Goal: Information Seeking & Learning: Learn about a topic

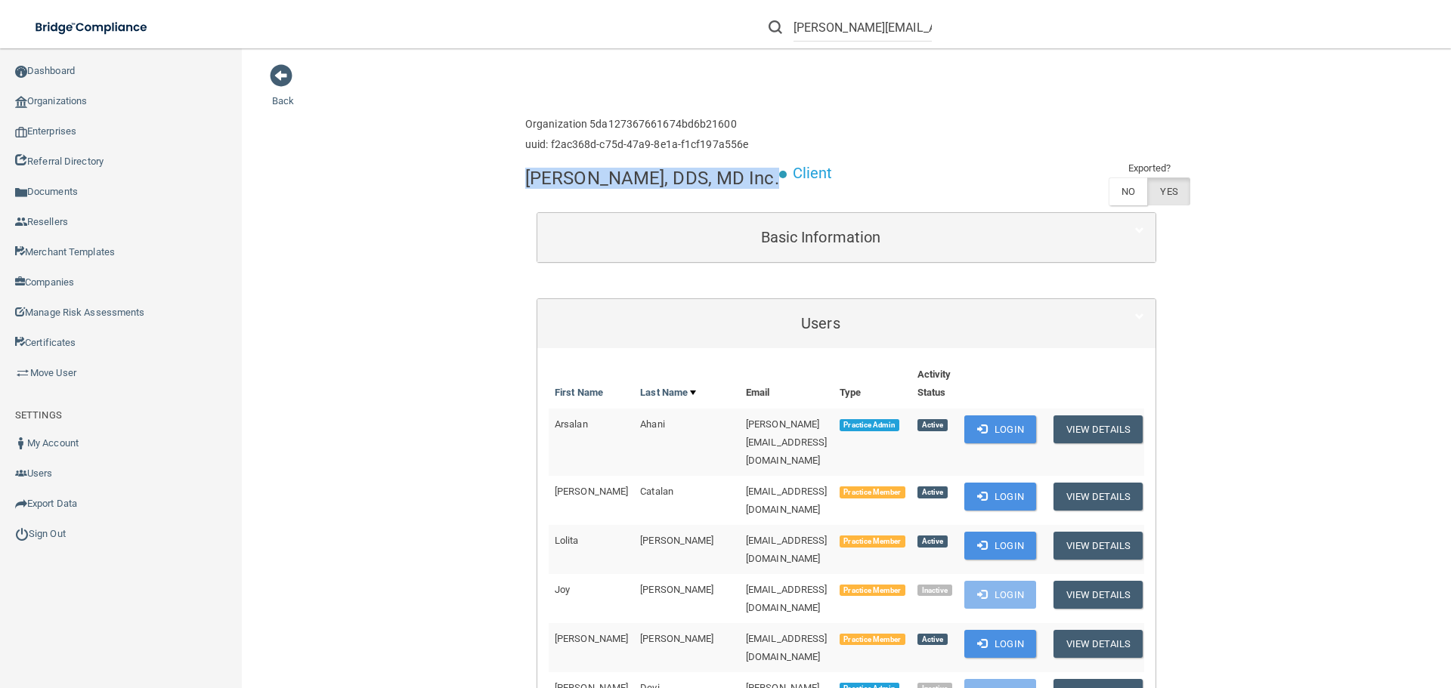
scroll to position [76, 0]
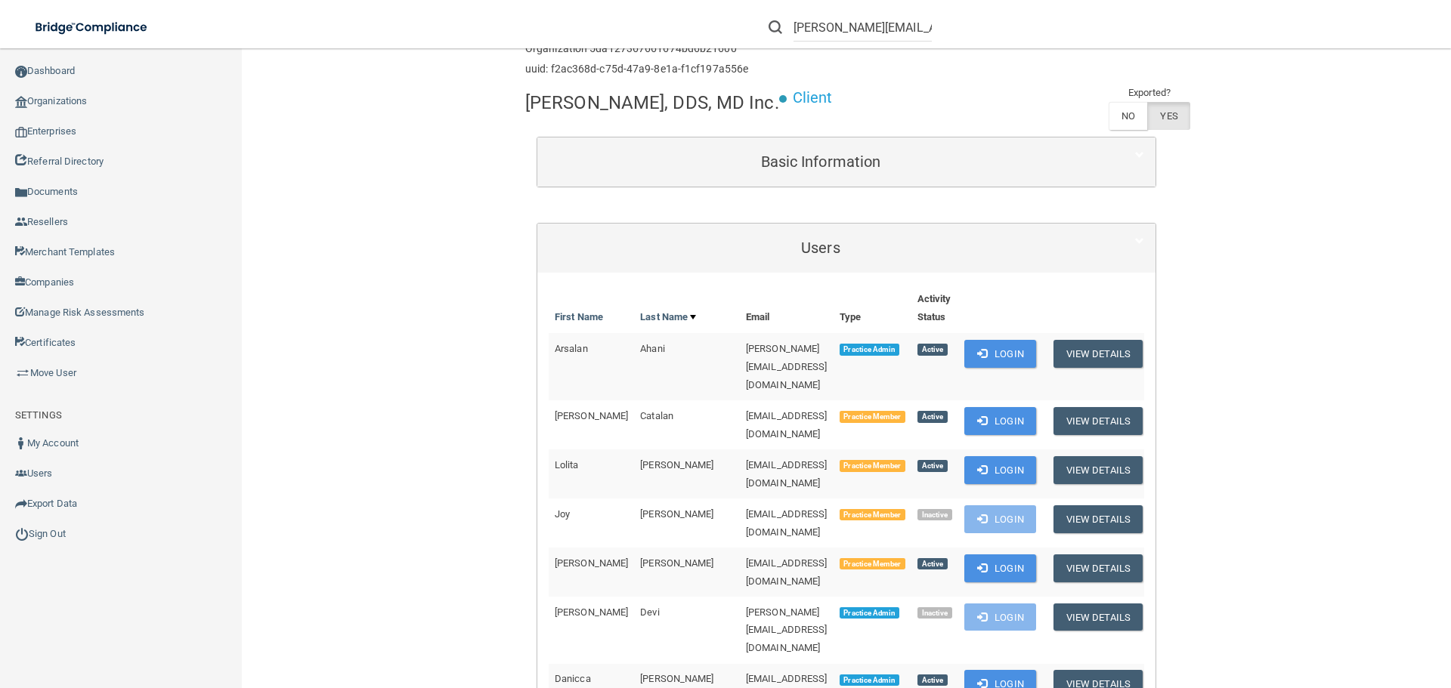
click at [851, 100] on div "[PERSON_NAME], DDS, MD Inc. Client Exported? NO YES" at bounding box center [846, 110] width 642 height 52
click at [860, 31] on input "[PERSON_NAME][EMAIL_ADDRESS][DOMAIN_NAME]" at bounding box center [863, 28] width 138 height 28
paste input "b.rieland6"
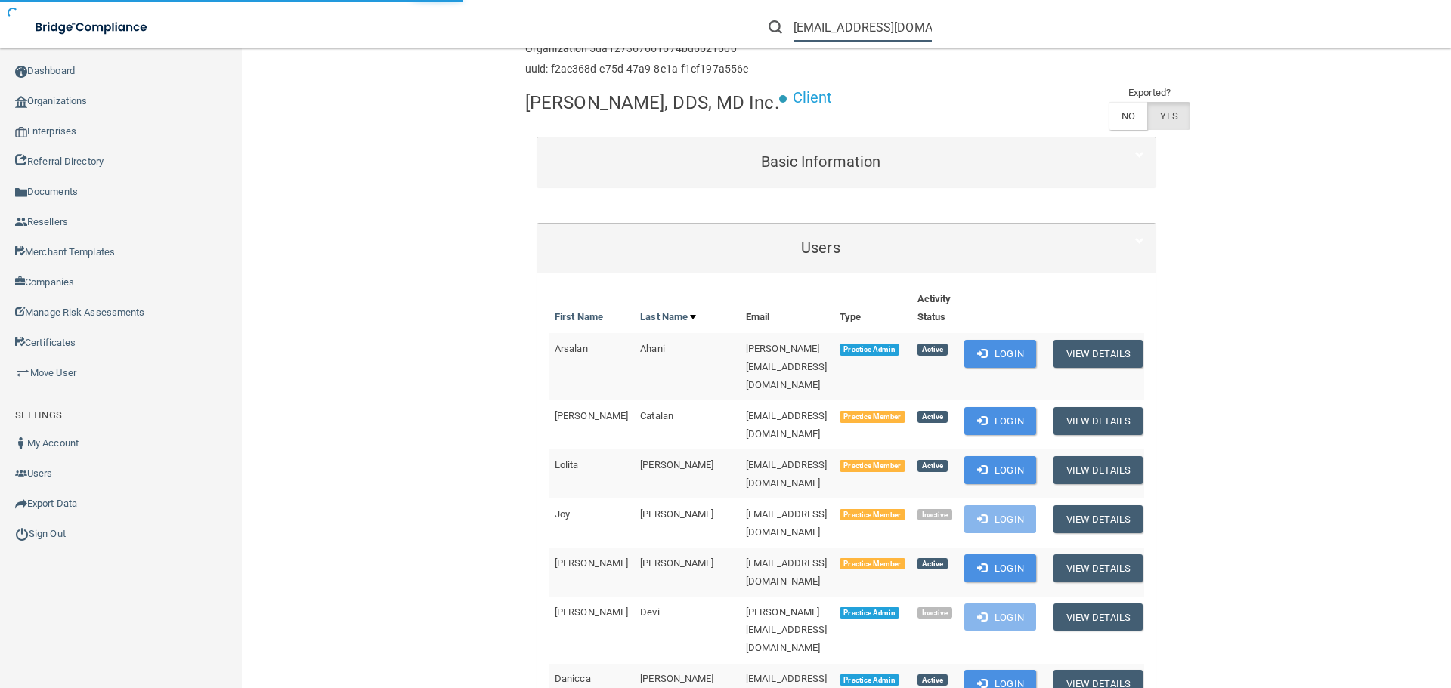
type input "[EMAIL_ADDRESS][DOMAIN_NAME]"
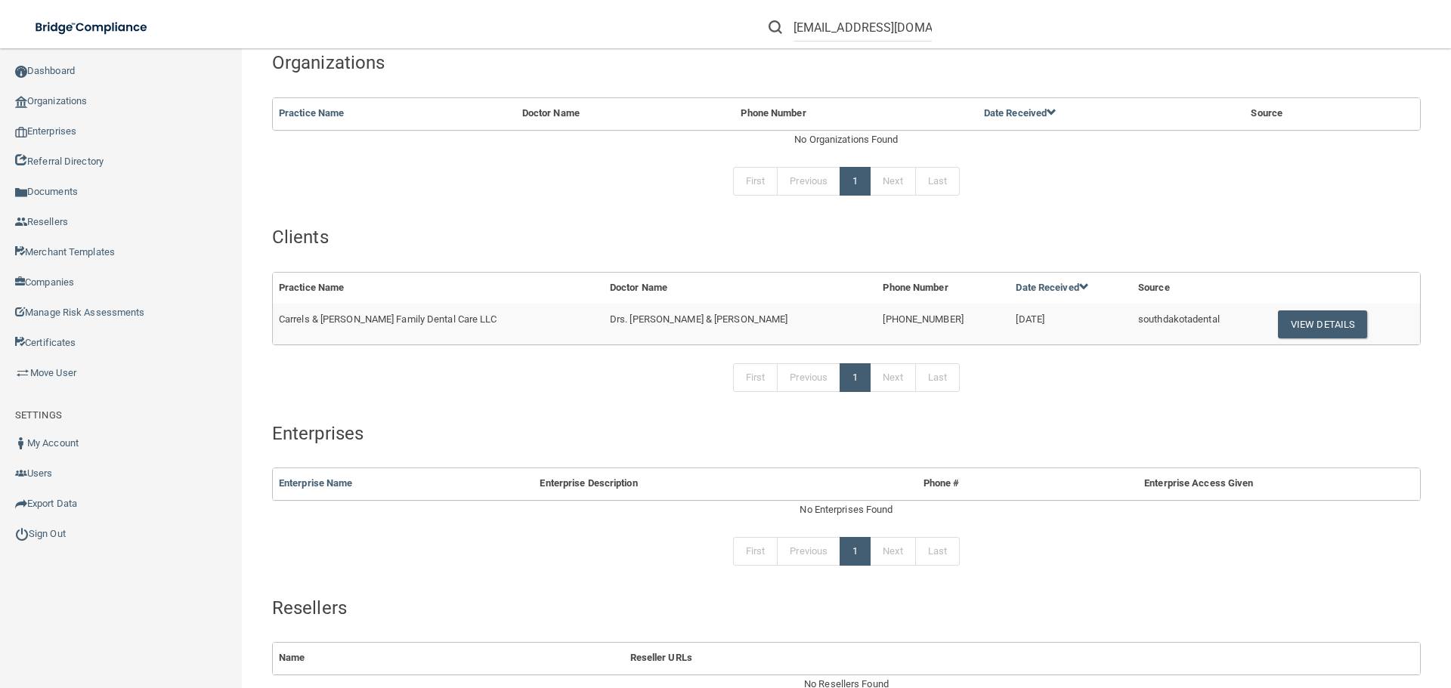
click at [354, 314] on span "Carrels & [PERSON_NAME] Family Dental Care LLC" at bounding box center [388, 319] width 218 height 11
copy td "Carrels & [PERSON_NAME] Family Dental Care LLC"
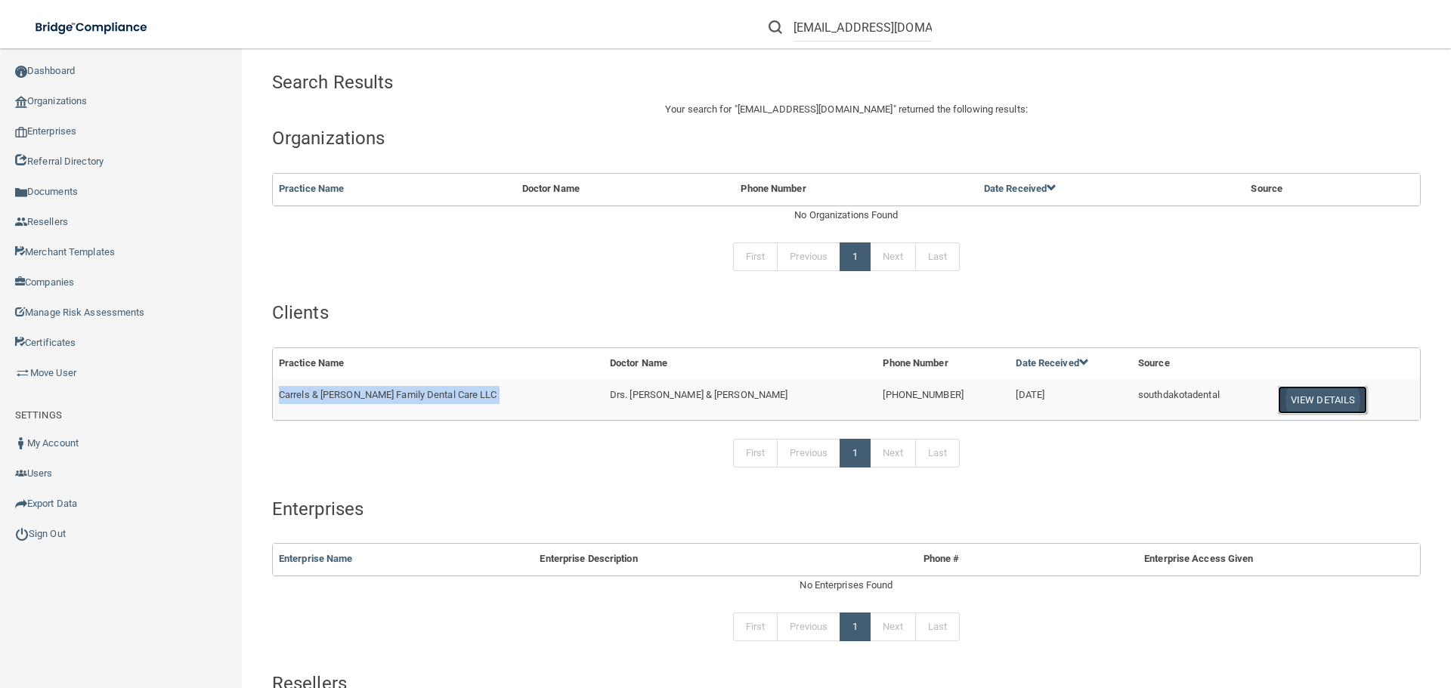
click at [1278, 405] on button "View Details" at bounding box center [1322, 400] width 89 height 28
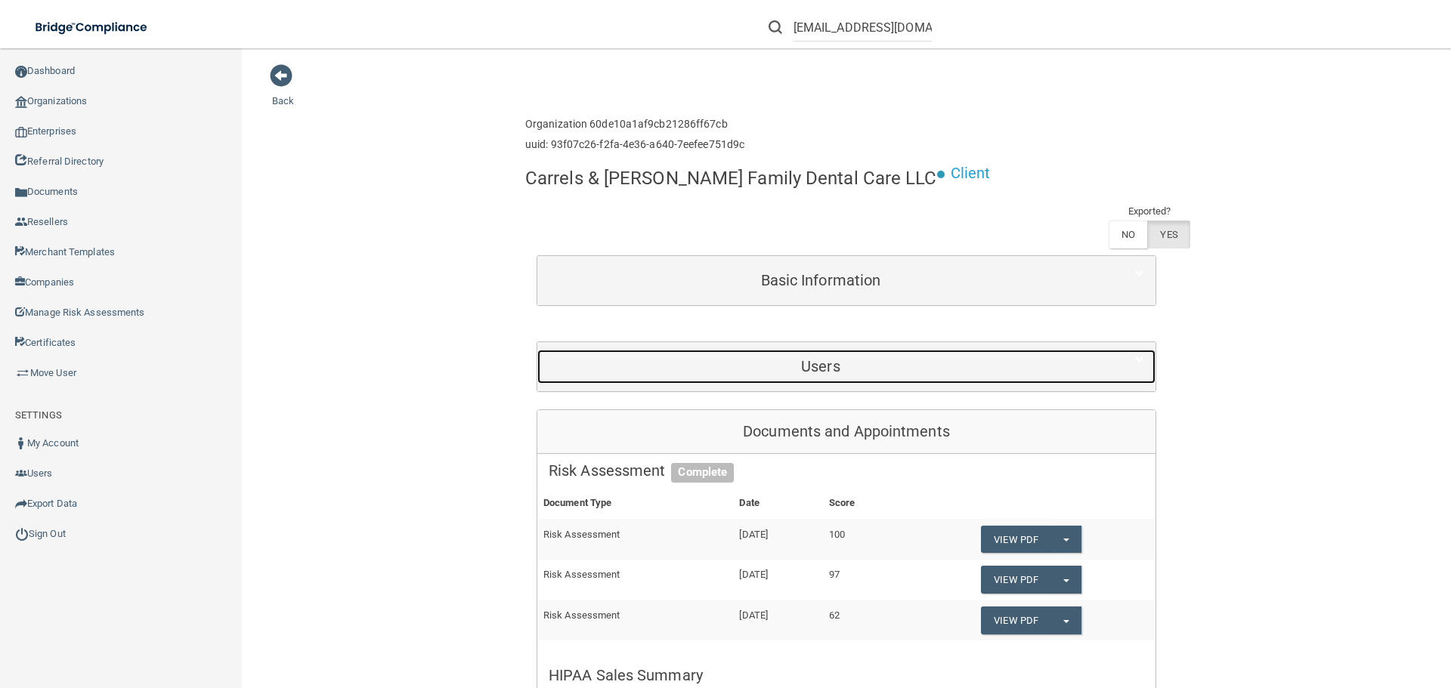
click at [787, 368] on h5 "Users" at bounding box center [821, 366] width 544 height 17
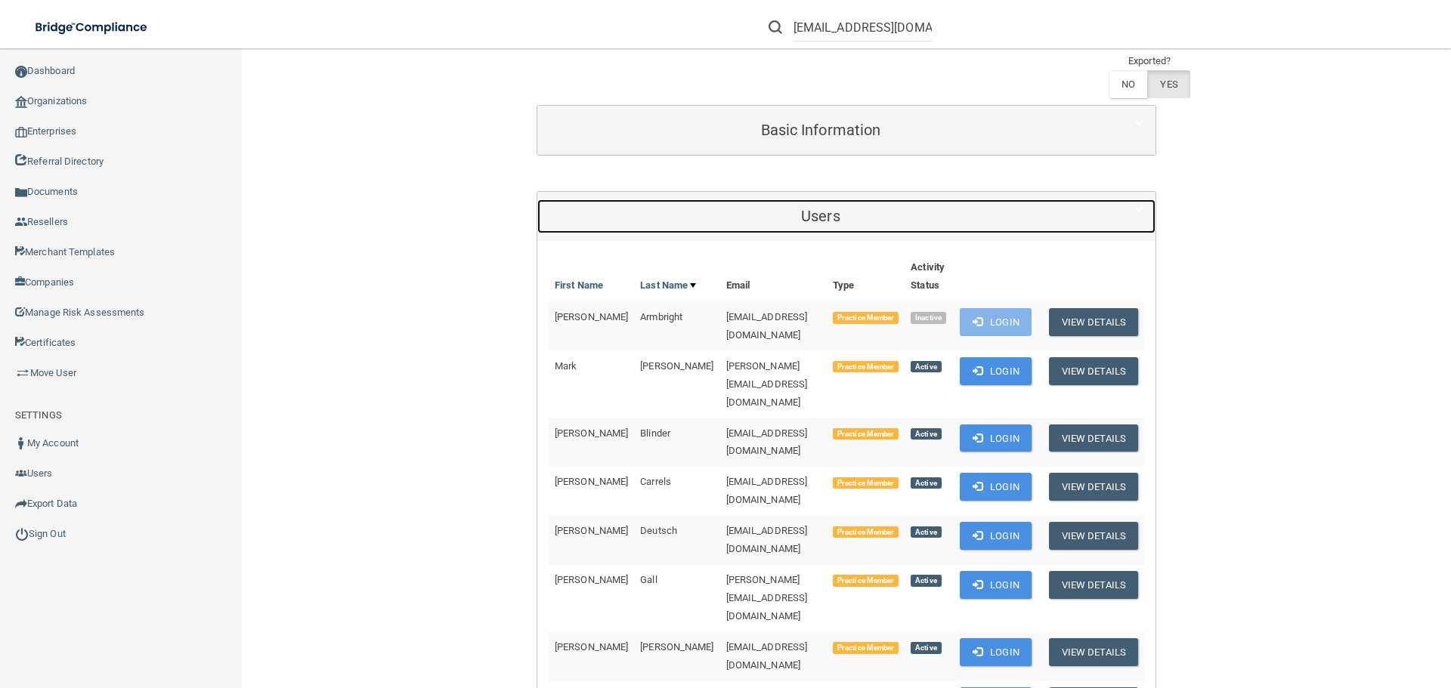
scroll to position [76, 0]
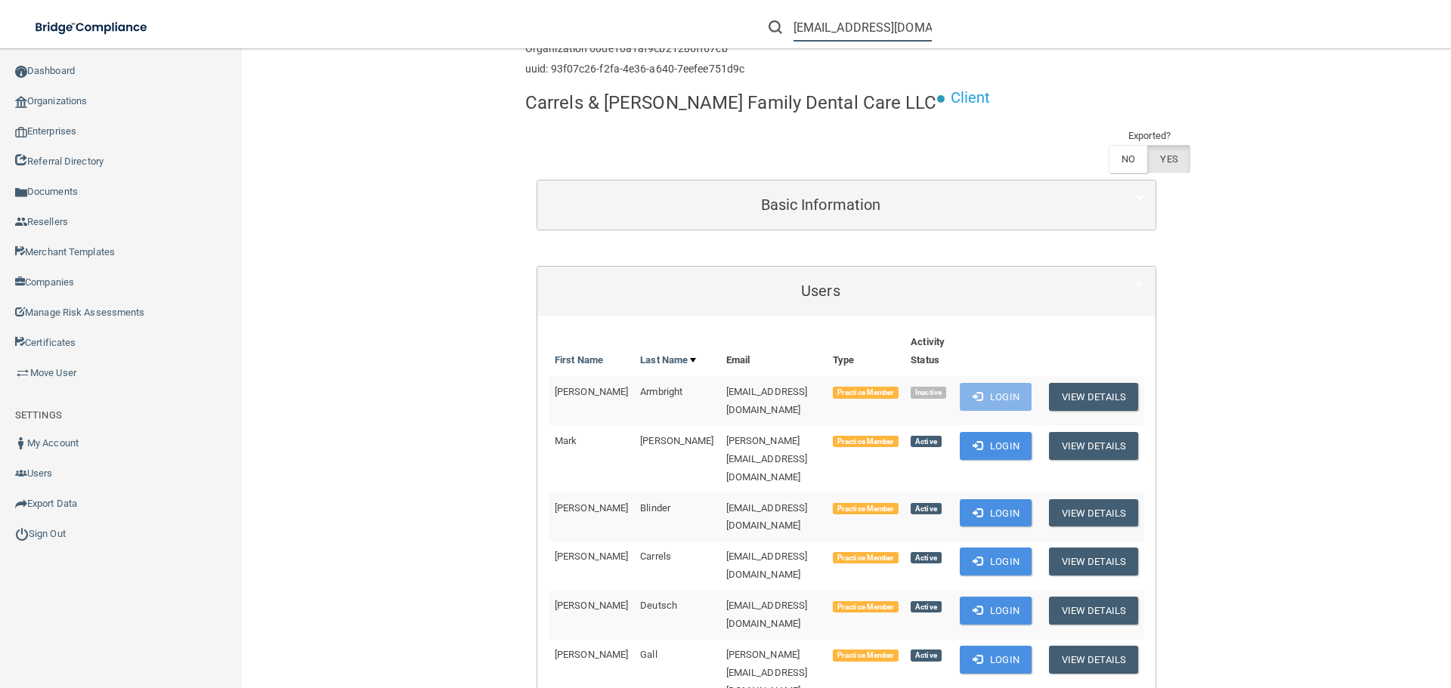
click at [835, 14] on input "[EMAIL_ADDRESS][DOMAIN_NAME]" at bounding box center [863, 28] width 138 height 28
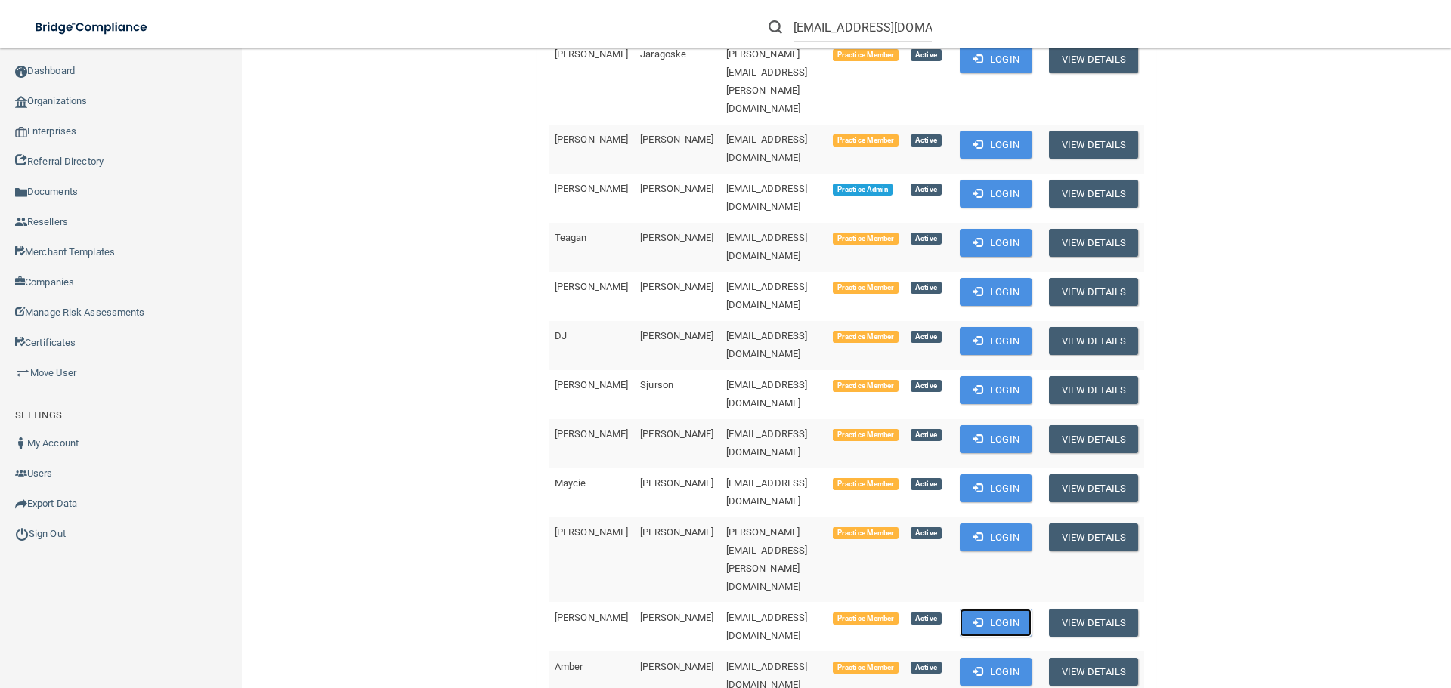
click at [985, 609] on button "Login" at bounding box center [996, 623] width 72 height 28
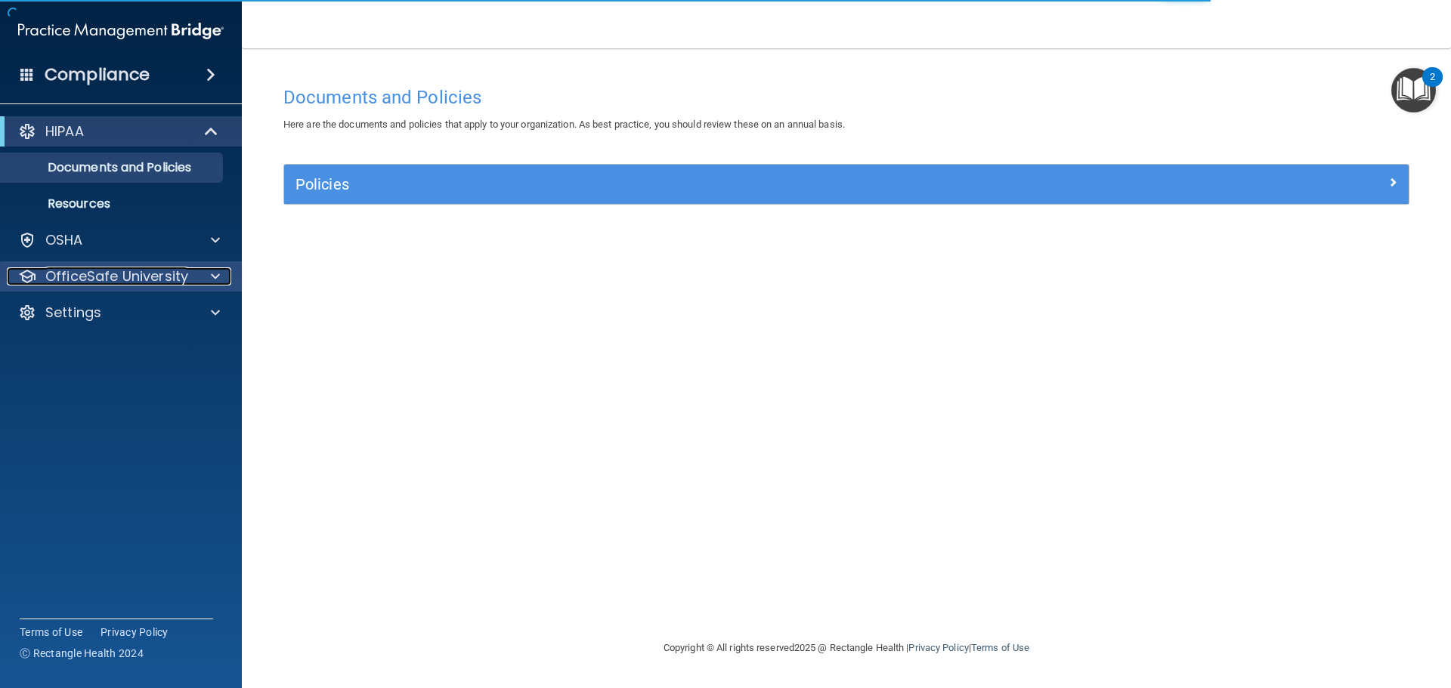
click at [219, 277] on span at bounding box center [215, 277] width 9 height 18
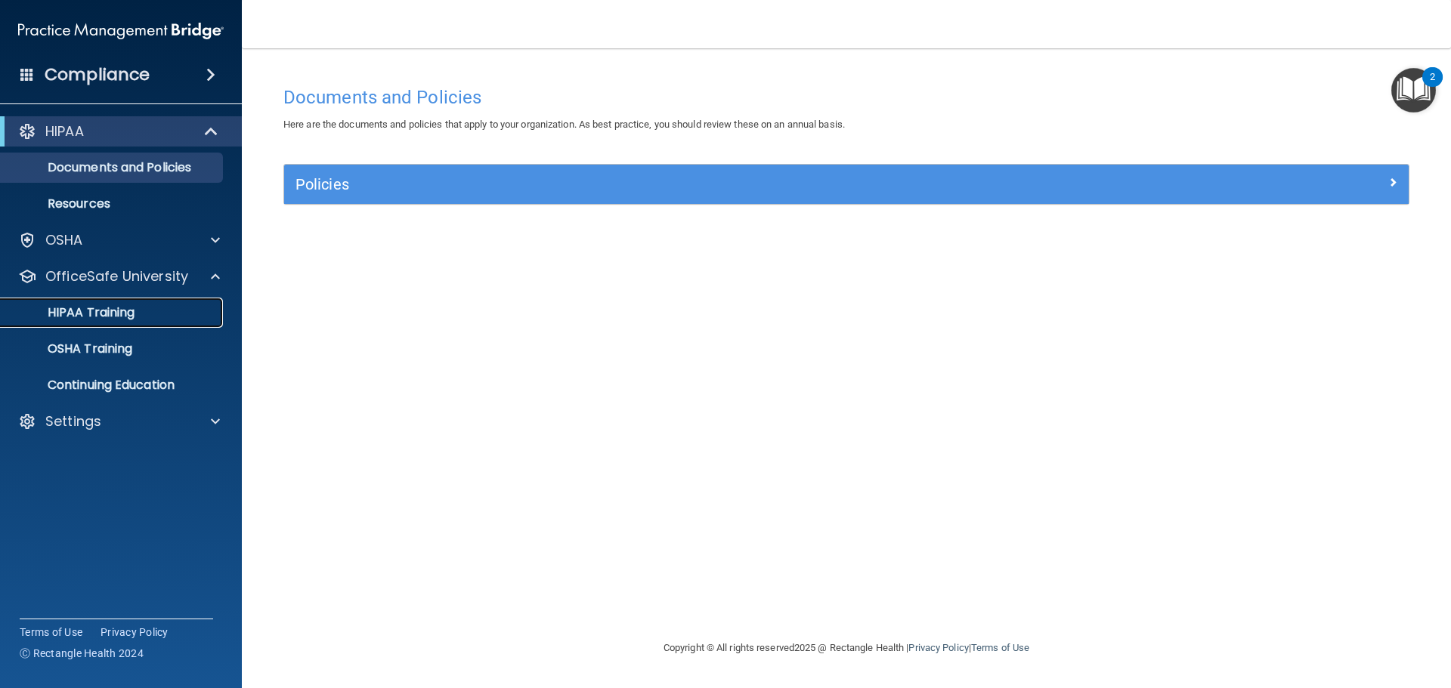
click at [83, 311] on p "HIPAA Training" at bounding box center [72, 312] width 125 height 15
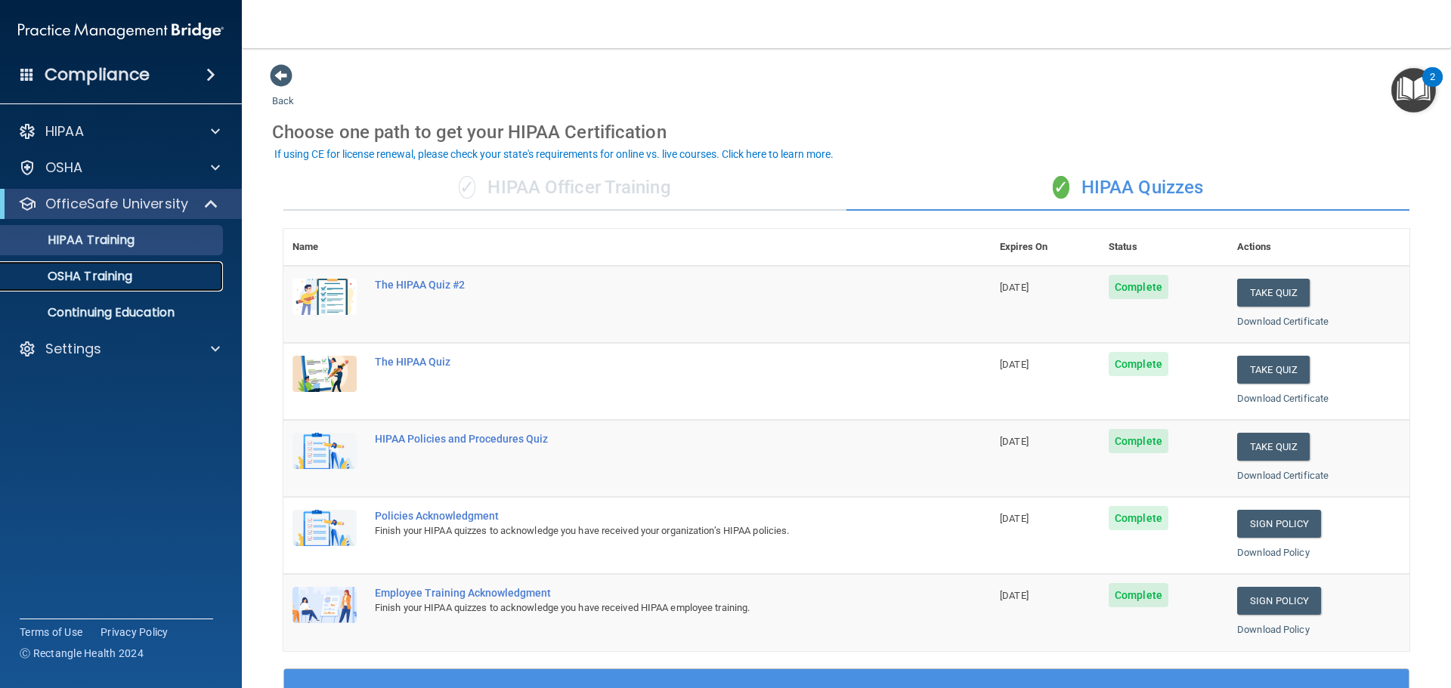
click at [128, 276] on p "OSHA Training" at bounding box center [71, 276] width 122 height 15
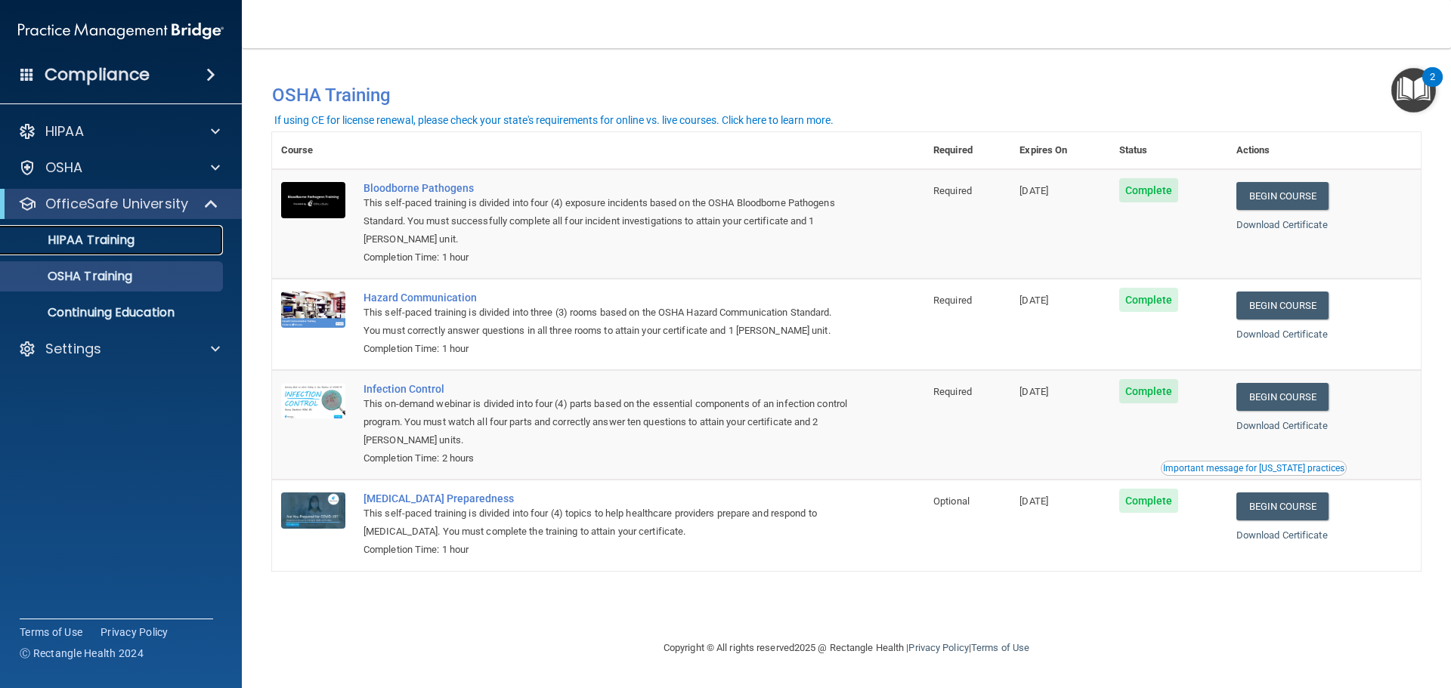
click at [144, 235] on div "HIPAA Training" at bounding box center [113, 240] width 206 height 15
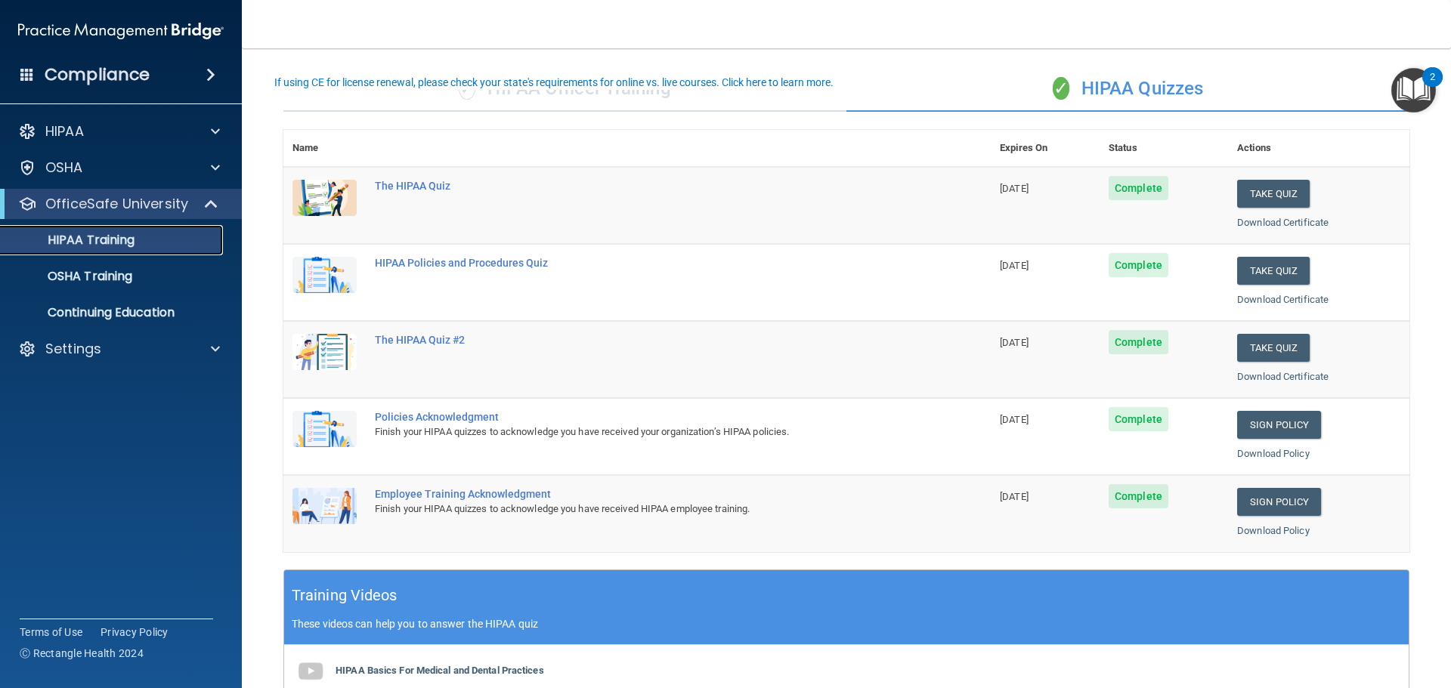
scroll to position [72, 0]
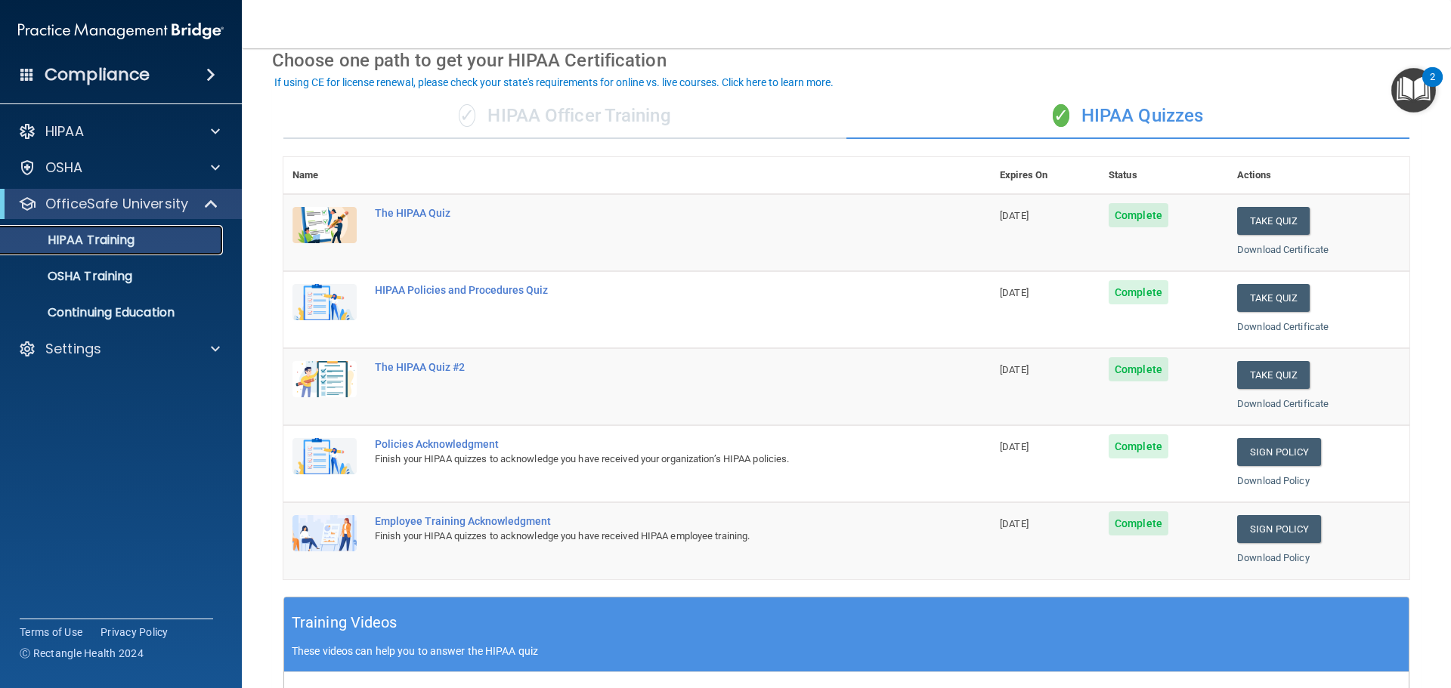
click at [101, 250] on link "HIPAA Training" at bounding box center [104, 240] width 238 height 30
click at [104, 275] on p "OSHA Training" at bounding box center [71, 276] width 122 height 15
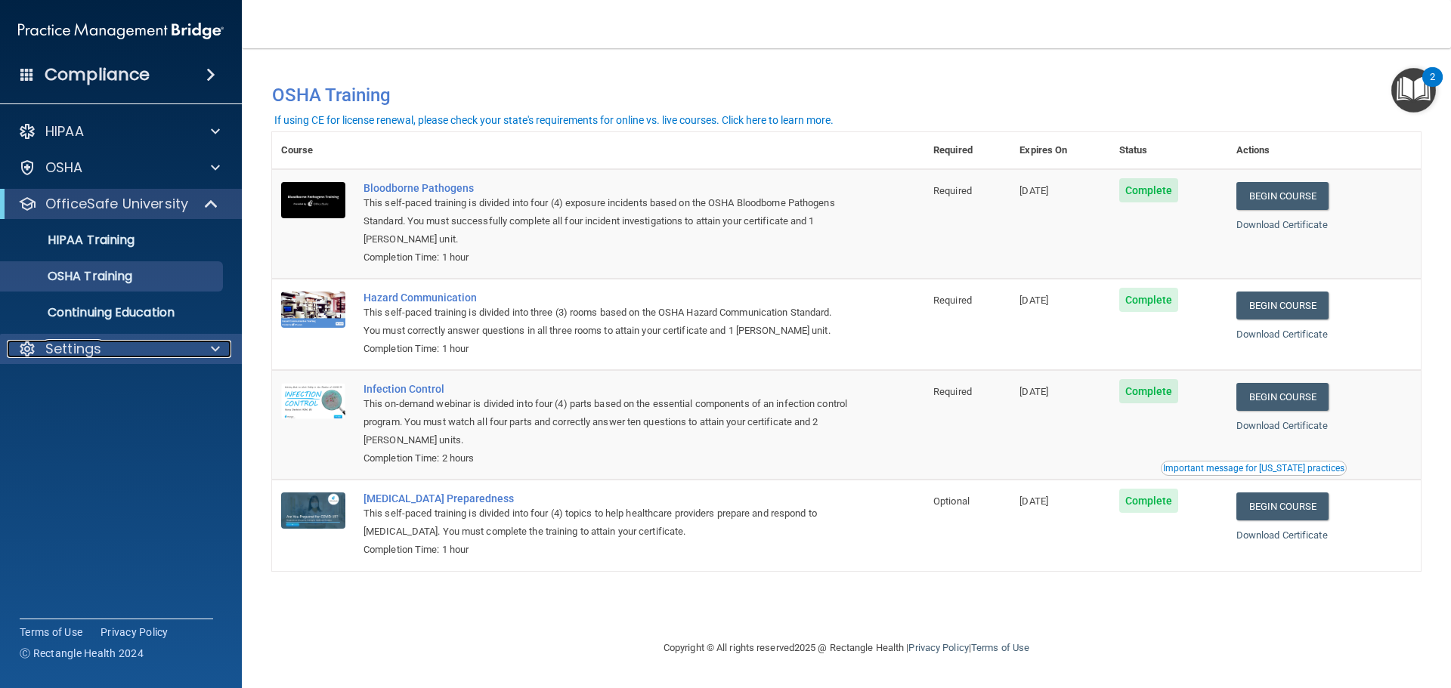
click at [206, 353] on div at bounding box center [213, 349] width 38 height 18
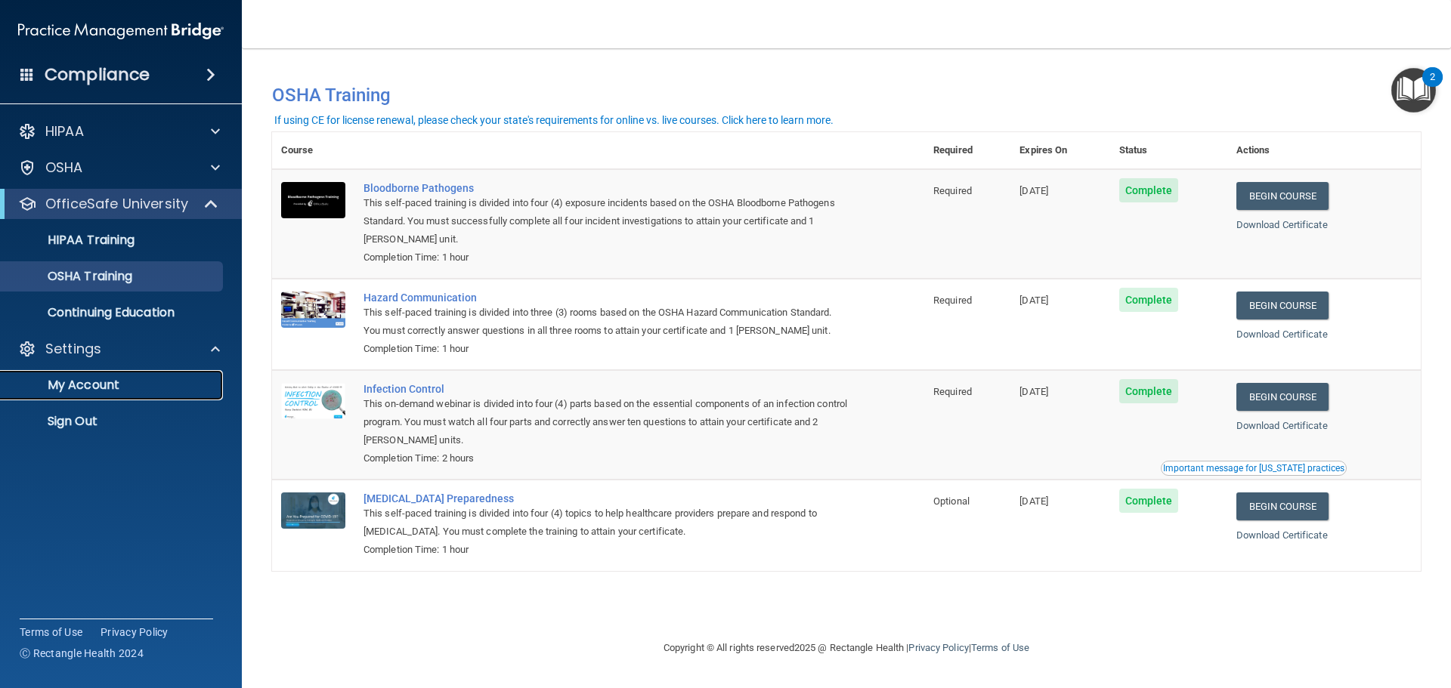
click at [155, 388] on p "My Account" at bounding box center [113, 385] width 206 height 15
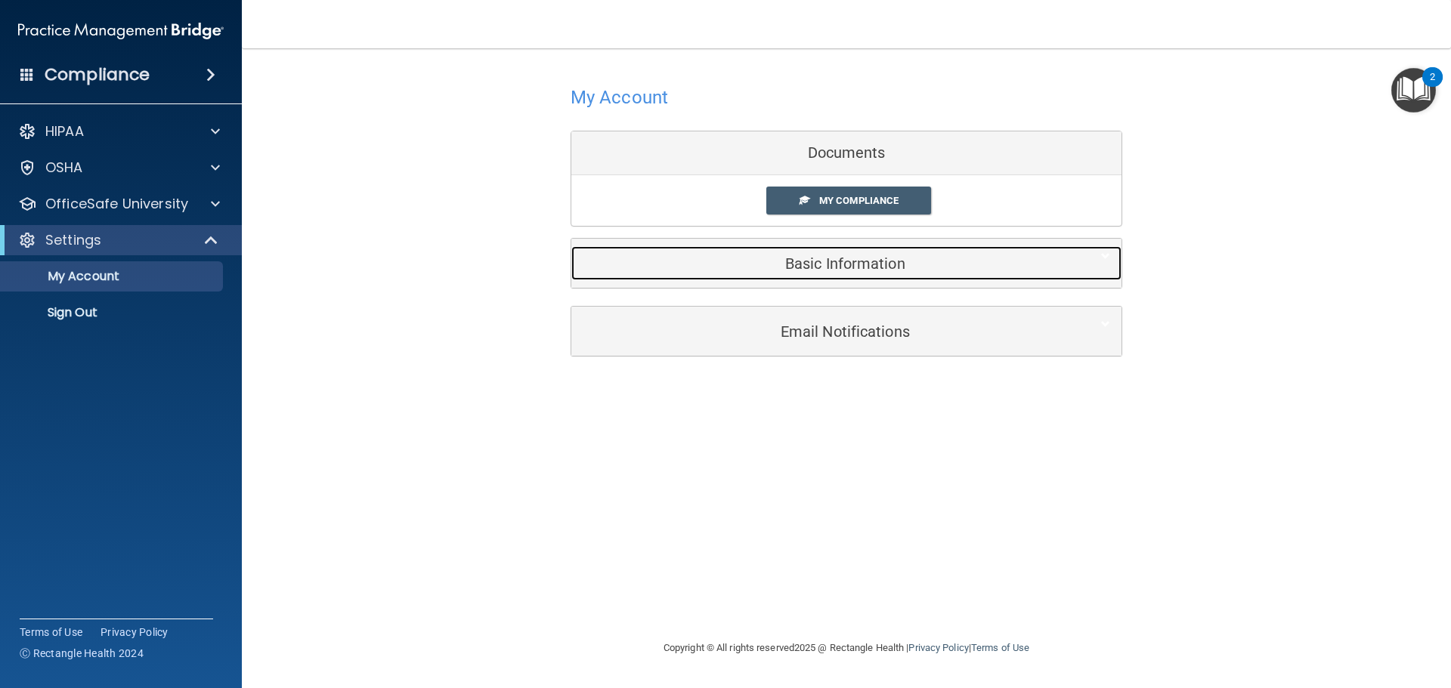
click at [779, 252] on div "Basic Information" at bounding box center [823, 263] width 504 height 34
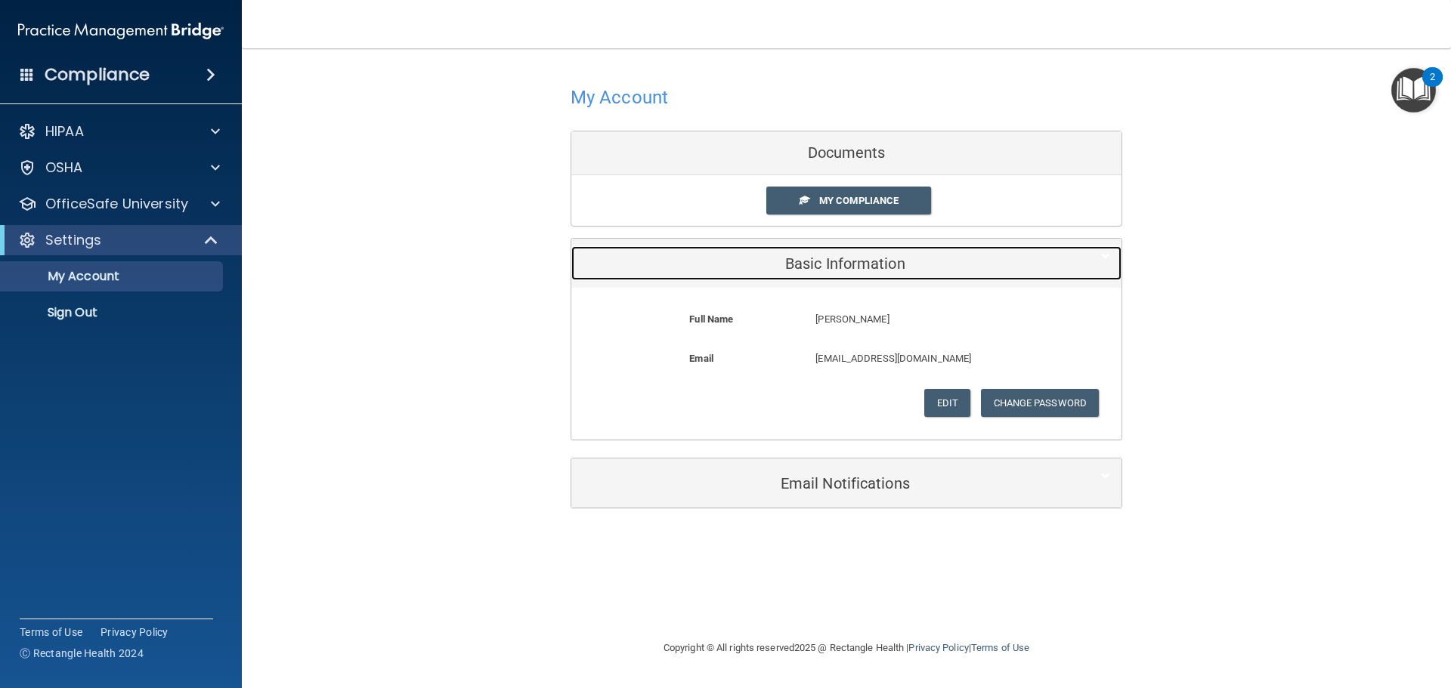
click at [879, 271] on h5 "Basic Information" at bounding box center [823, 263] width 481 height 17
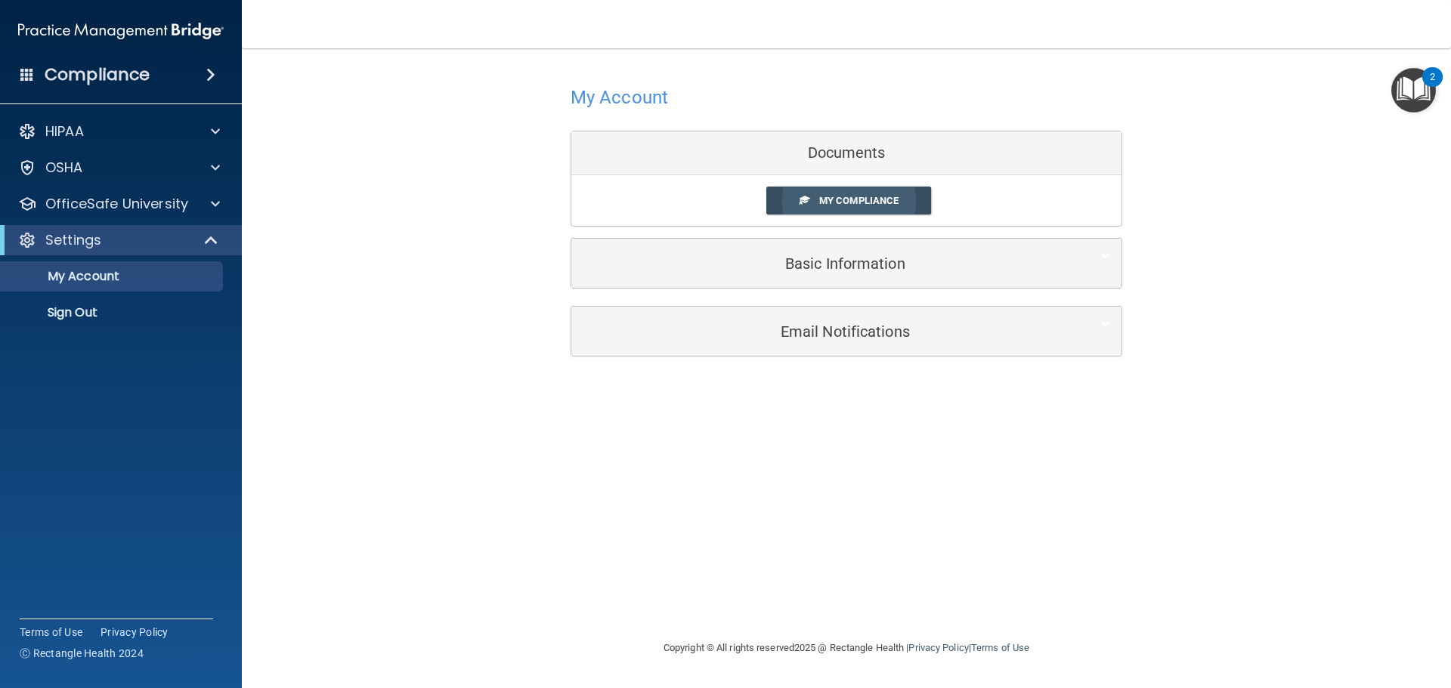
click at [838, 196] on span "My Compliance" at bounding box center [858, 200] width 79 height 11
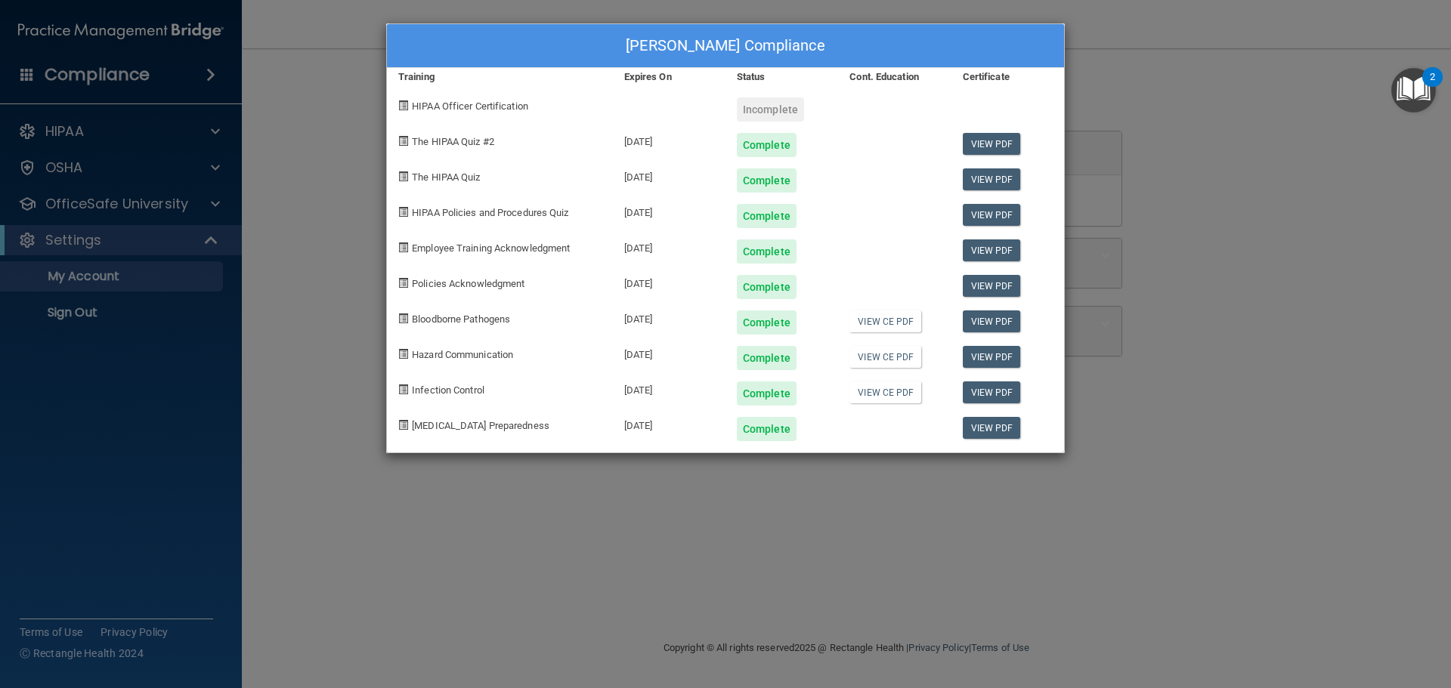
click at [1182, 466] on div "Brittany Williams's Compliance Training Expires On Status Cont. Education Certi…" at bounding box center [725, 344] width 1451 height 688
